Goal: Task Accomplishment & Management: Use online tool/utility

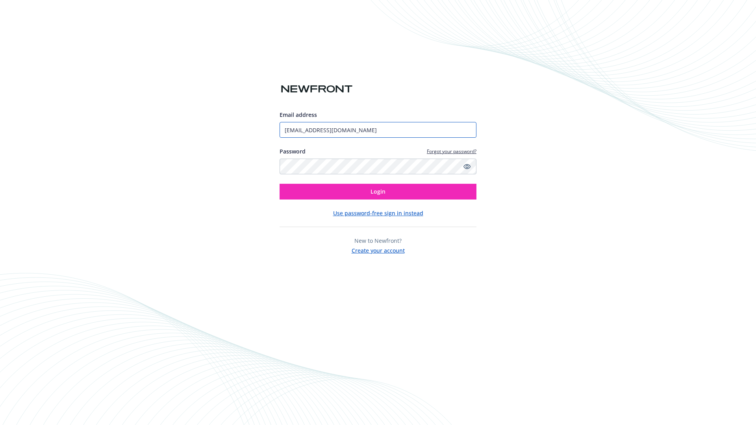
type input "[EMAIL_ADDRESS][DOMAIN_NAME]"
click at [378, 192] on span "Login" at bounding box center [378, 191] width 15 height 7
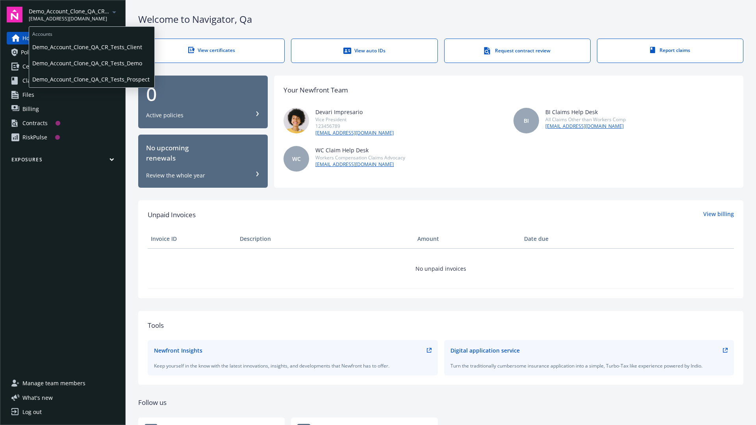
click at [91, 47] on span "Demo_Account_Clone_QA_CR_Tests_Client" at bounding box center [91, 47] width 119 height 16
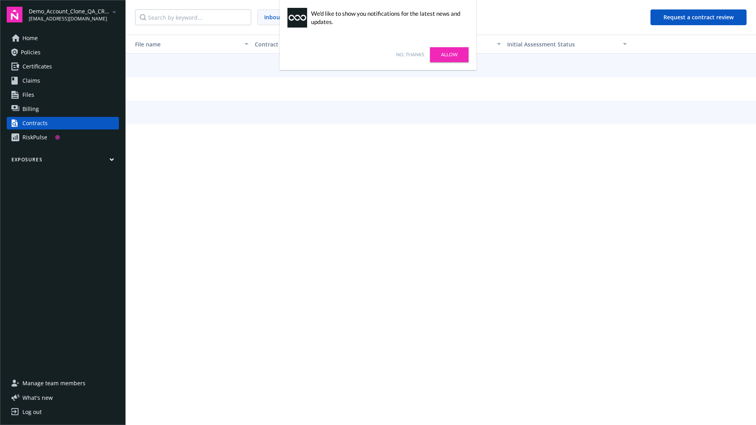
click at [410, 55] on link "No, thanks" at bounding box center [410, 54] width 28 height 7
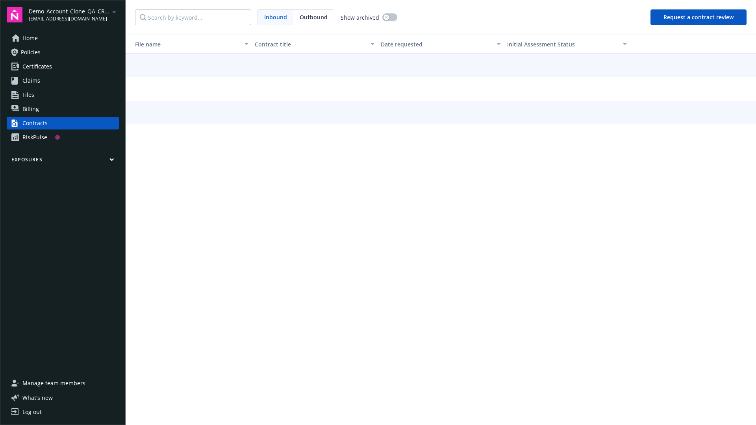
click at [699, 17] on button "Request a contract review" at bounding box center [699, 17] width 96 height 16
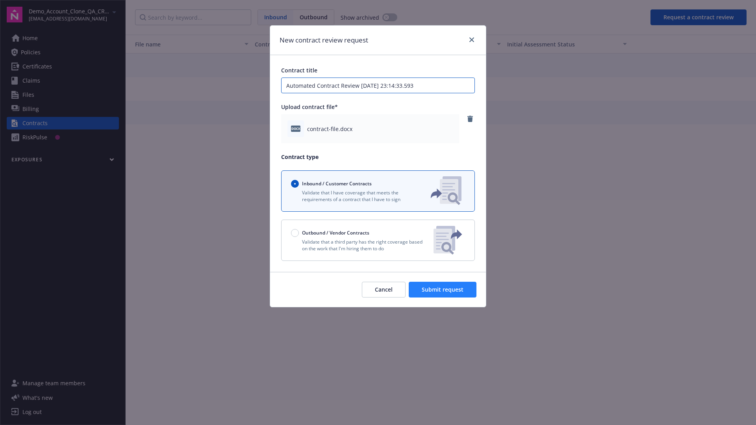
type input "Automated Contract Review [DATE] 23:14:33.593"
click at [443, 290] on span "Submit request" at bounding box center [443, 289] width 42 height 7
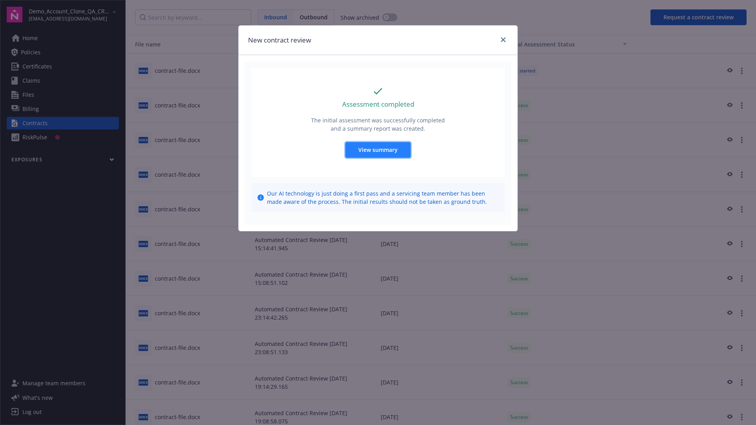
click at [378, 150] on span "View summary" at bounding box center [377, 149] width 39 height 7
